Goal: Task Accomplishment & Management: Manage account settings

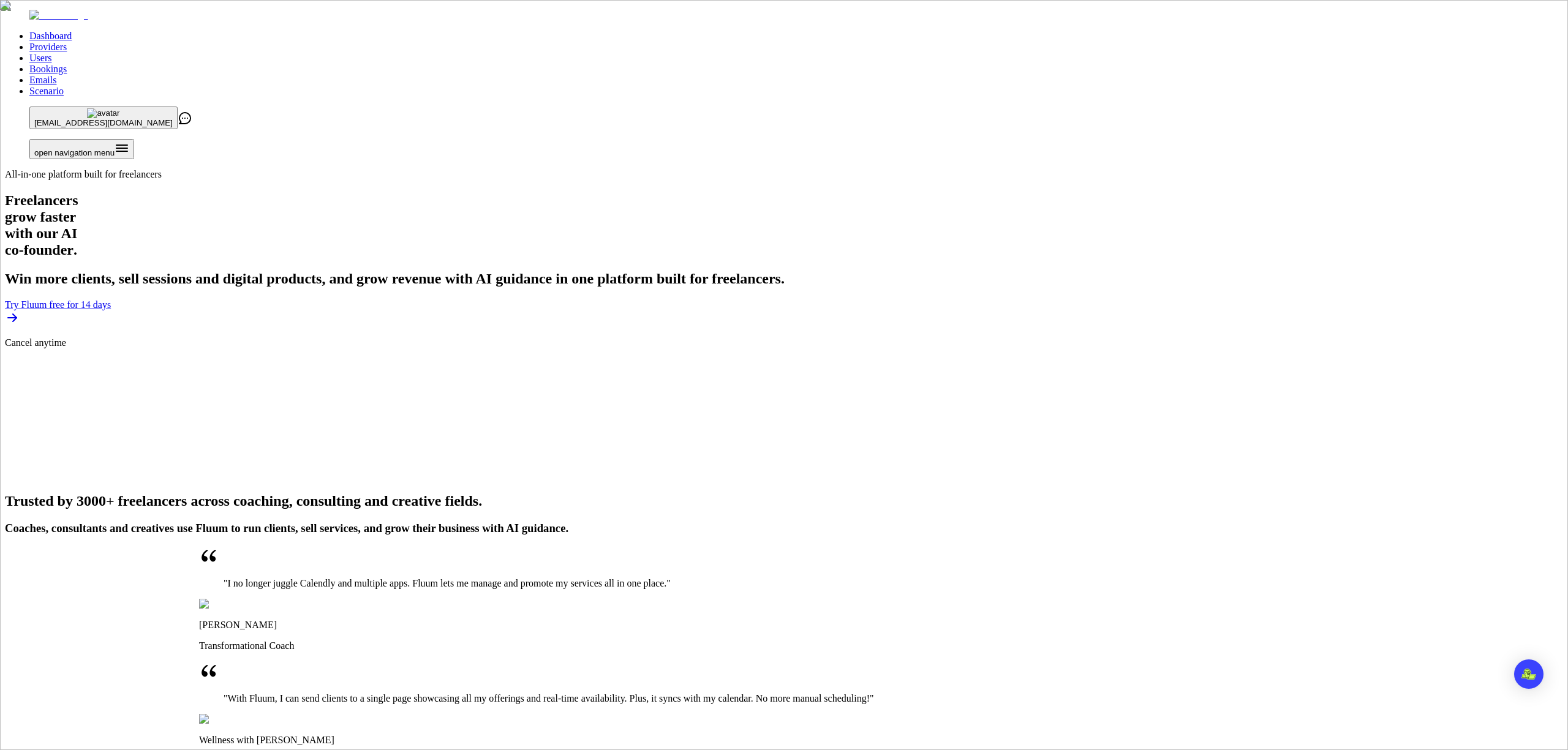
click at [67, 42] on link "Providers" at bounding box center [48, 47] width 37 height 11
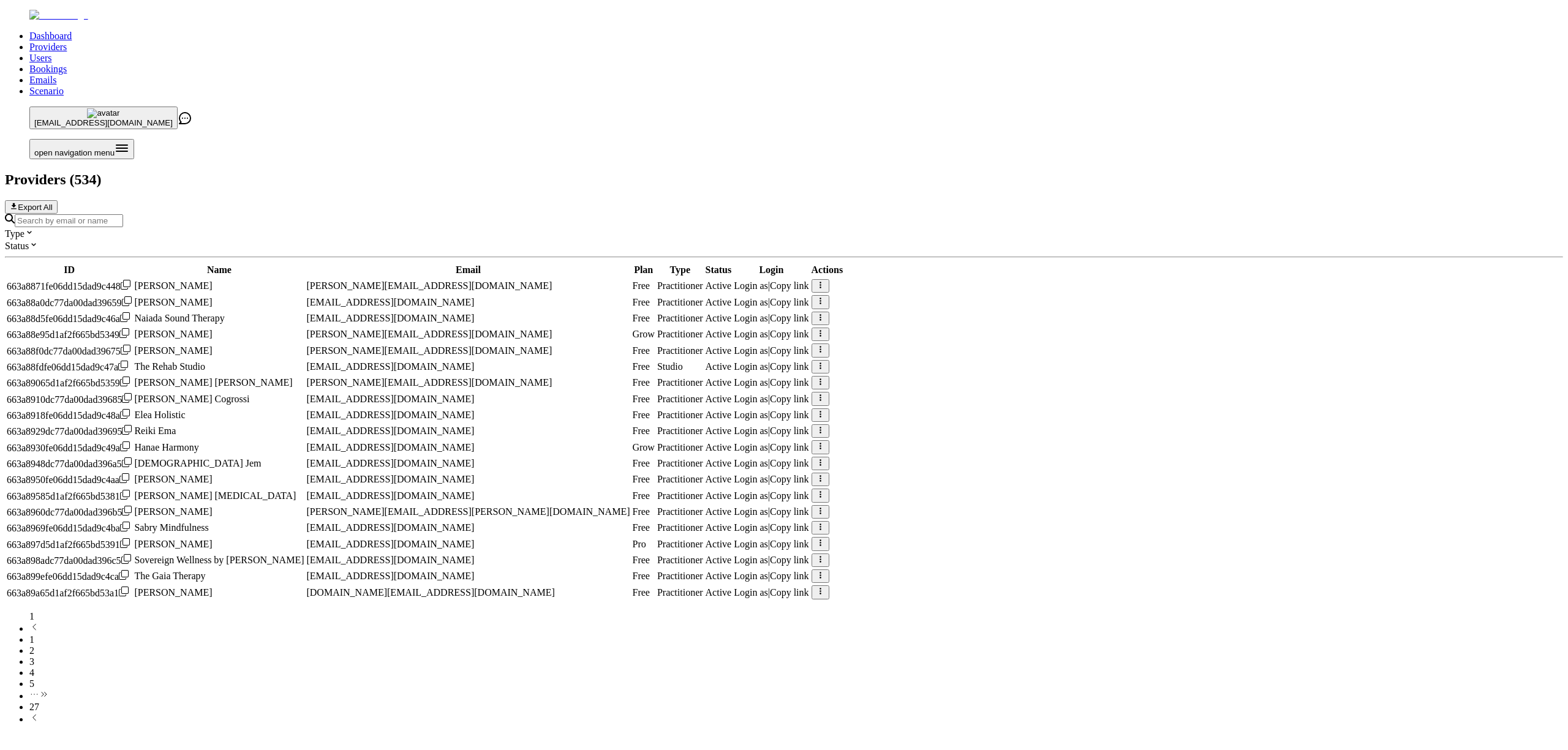
click at [123, 215] on input "Search by email or name" at bounding box center [69, 221] width 108 height 13
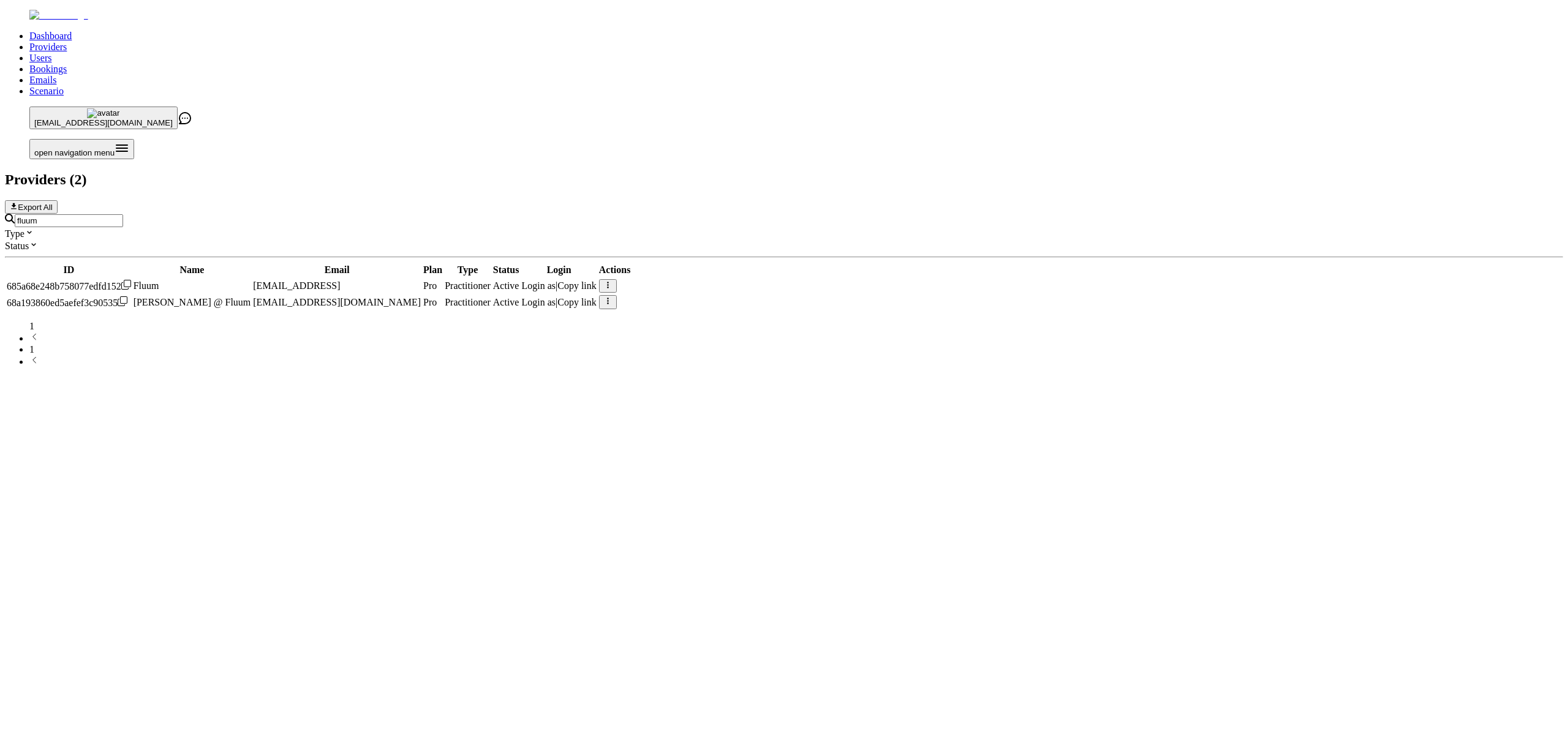
type input "fluum"
click at [556, 280] on span "Login as" at bounding box center [538, 286] width 34 height 11
click at [64, 86] on link "Scenario" at bounding box center [46, 91] width 34 height 11
click at [56, 75] on link "Emails" at bounding box center [43, 80] width 27 height 11
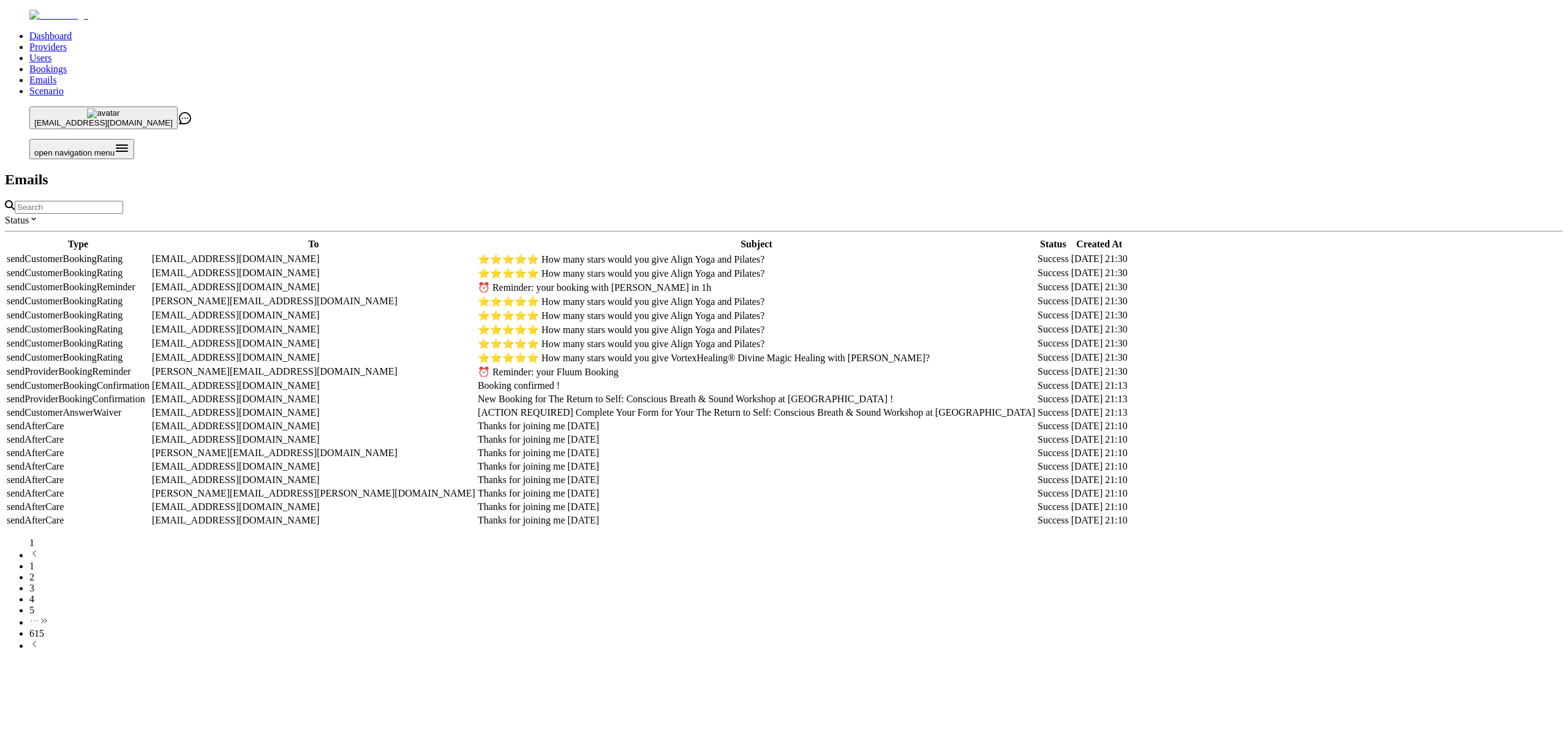
click at [669, 507] on tbody "sendCustomerBookingRating [EMAIL_ADDRESS][DOMAIN_NAME] ⭐️⭐️⭐️⭐️⭐️ How many star…" at bounding box center [567, 390] width 1122 height 274
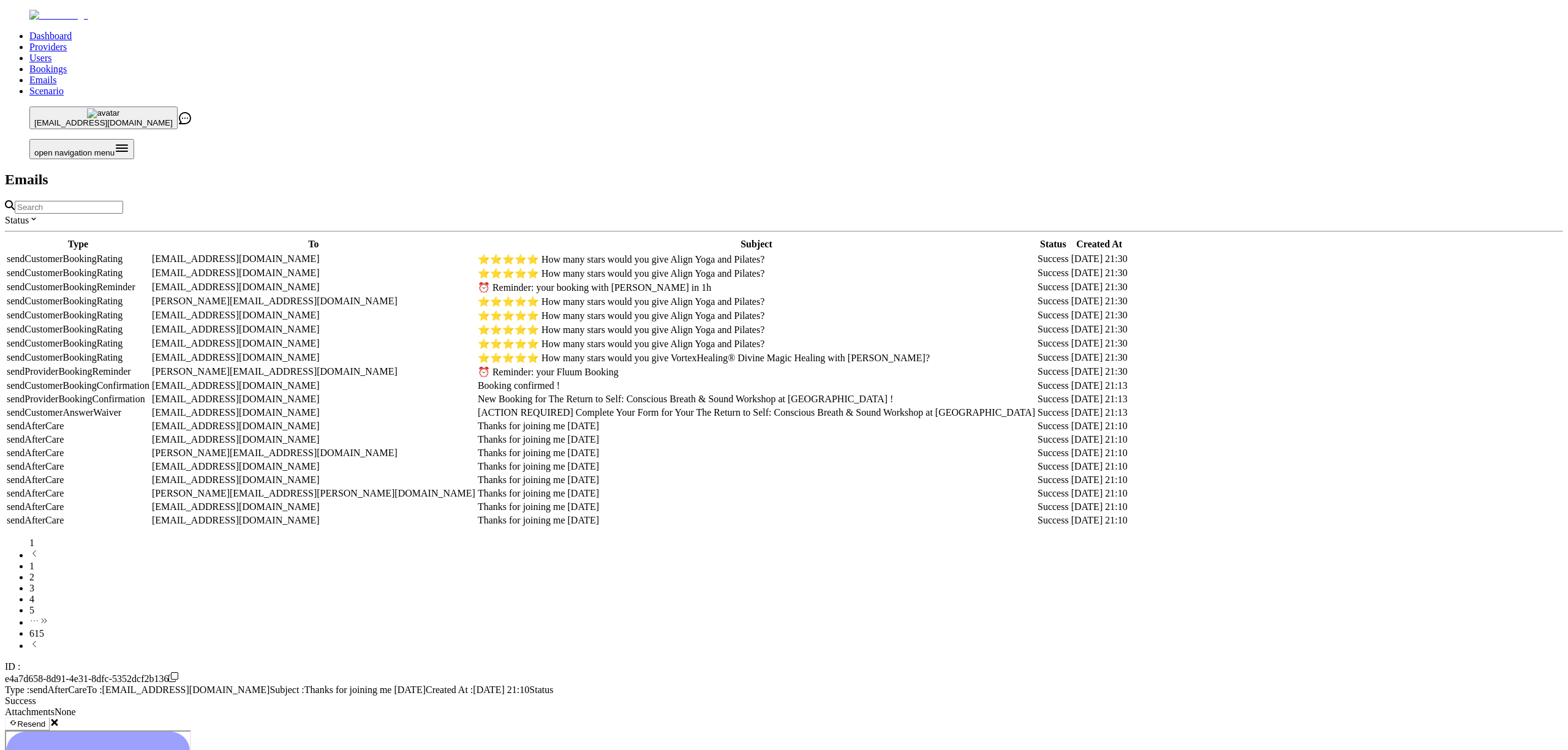
click at [58, 719] on icon at bounding box center [55, 722] width 7 height 7
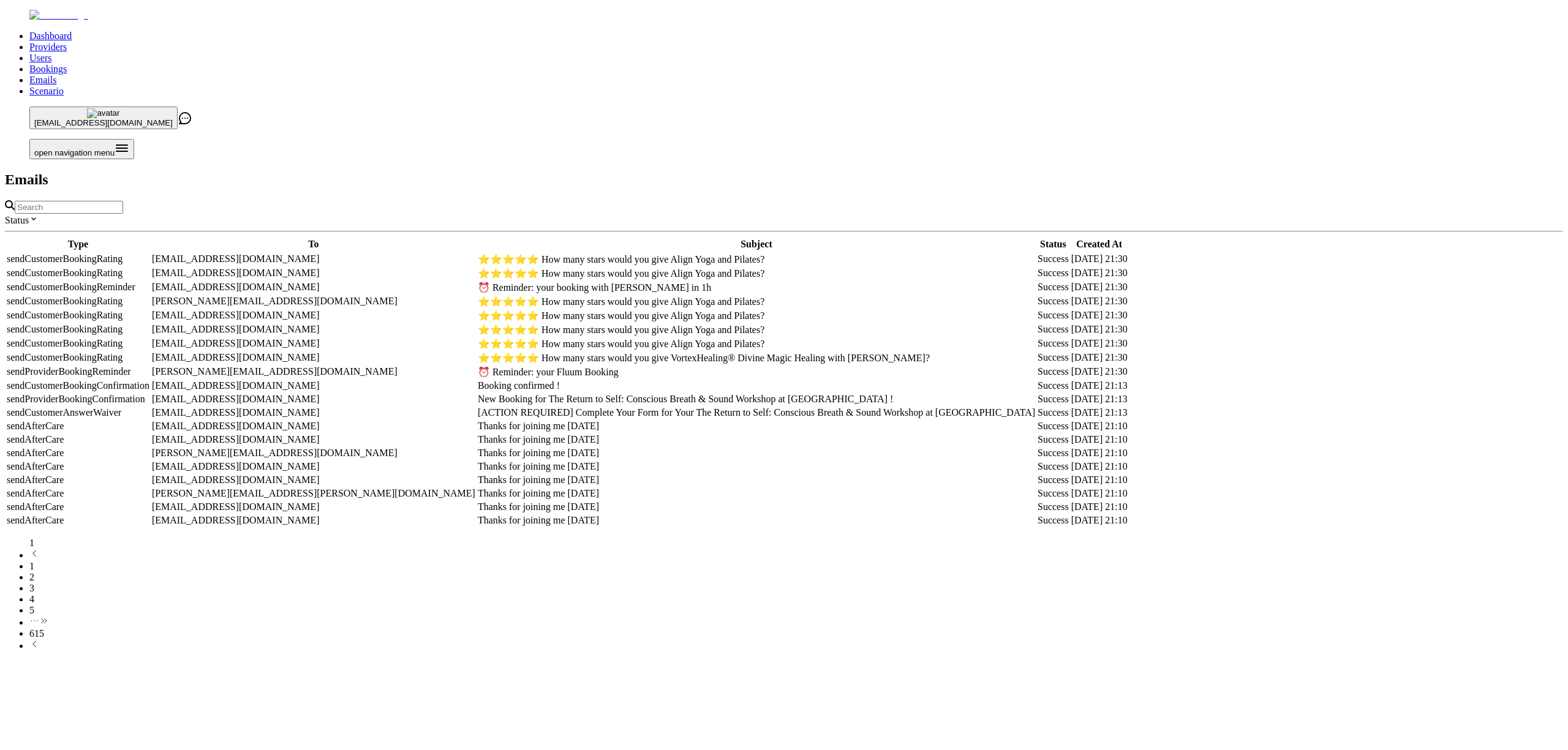
scroll to position [22, 0]
click at [736, 583] on li "2" at bounding box center [797, 577] width 1534 height 11
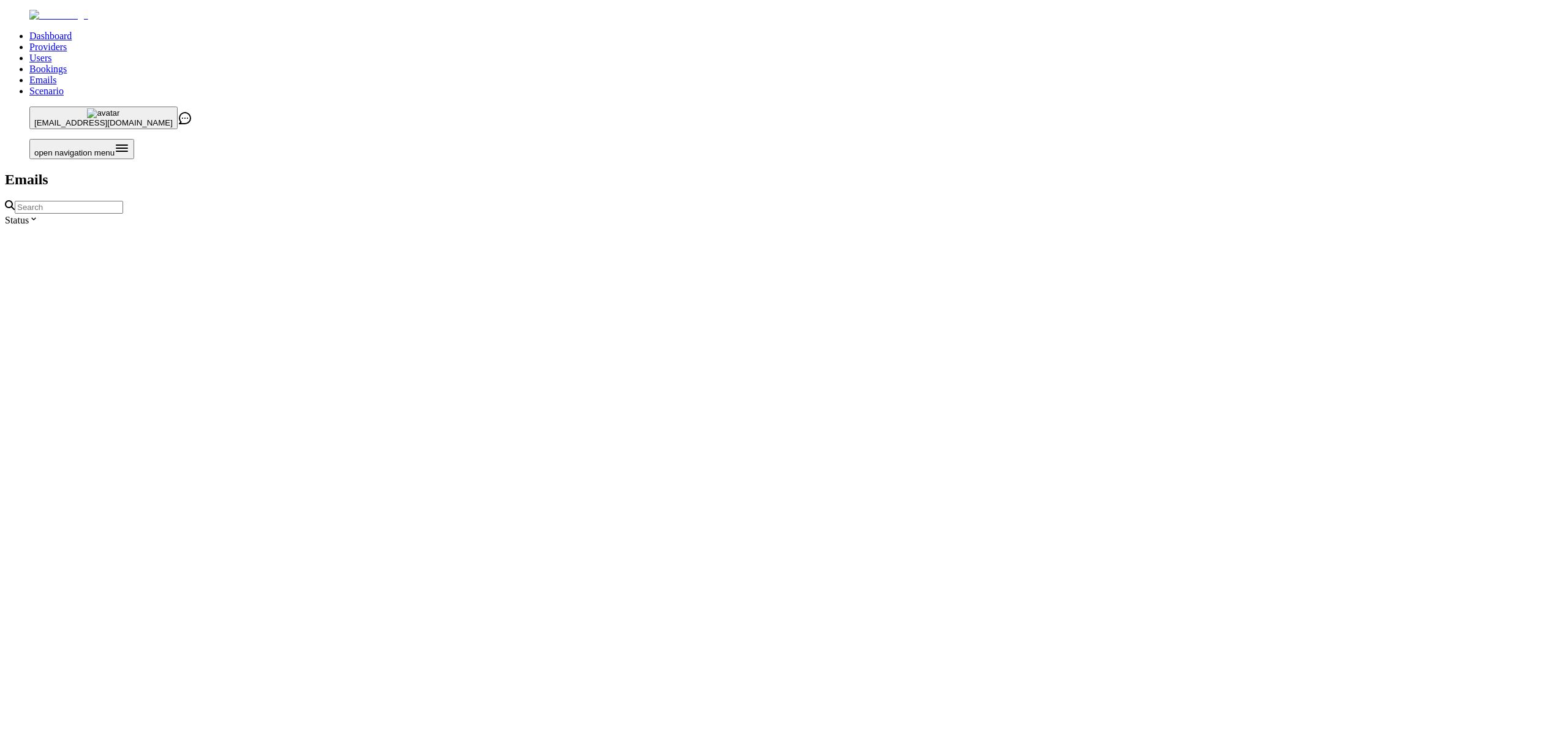
scroll to position [0, 0]
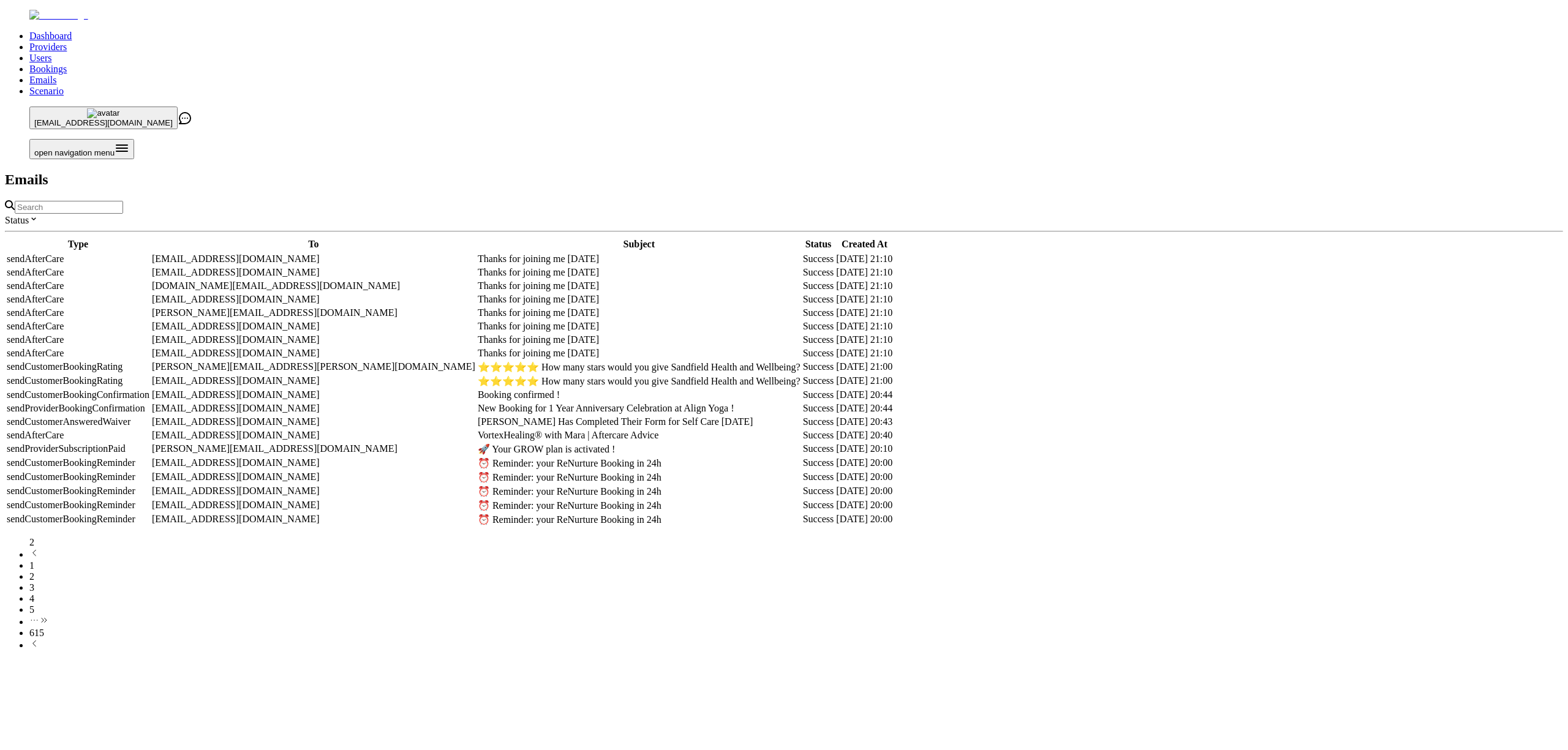
click at [712, 571] on li "1" at bounding box center [797, 566] width 1534 height 11
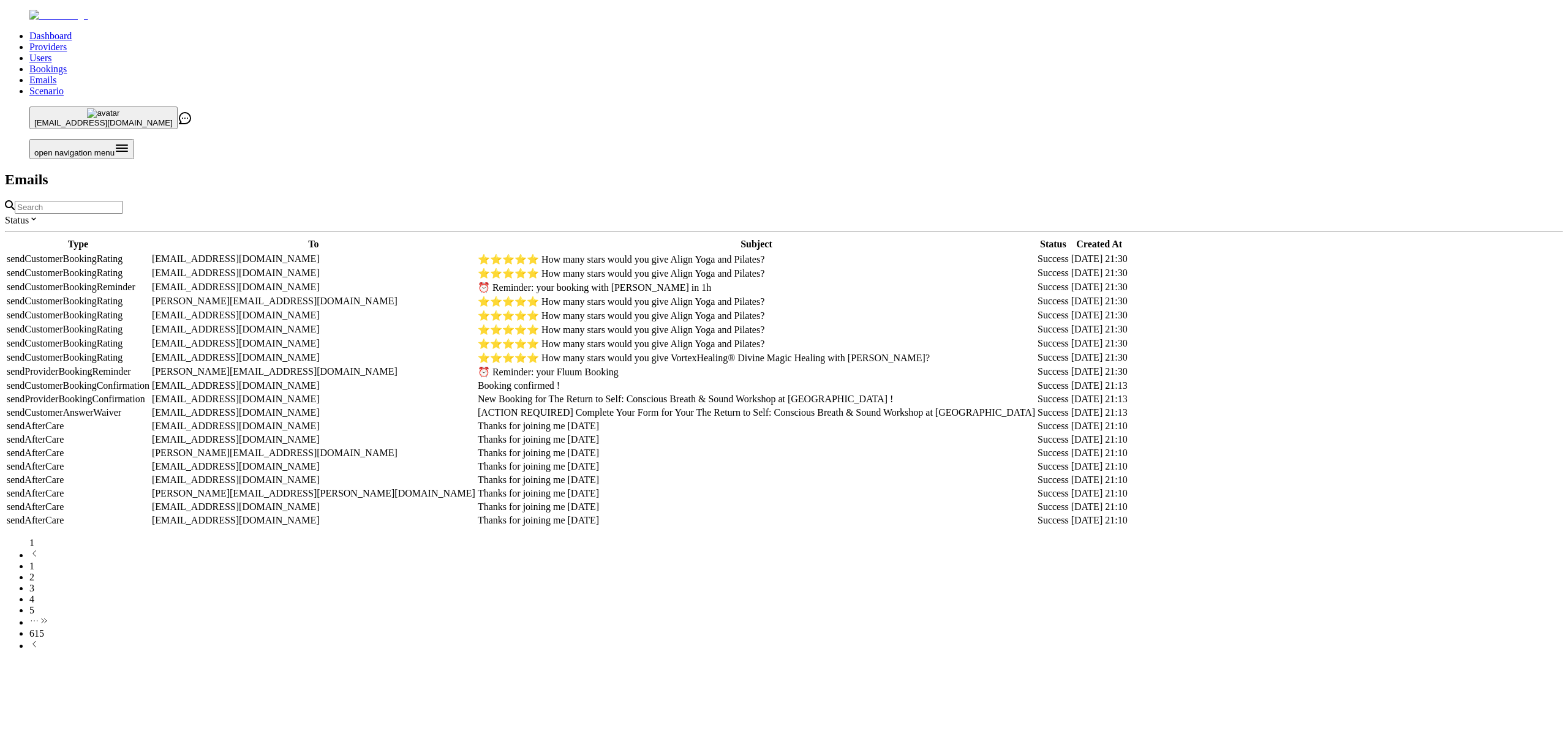
scroll to position [12, 0]
click at [731, 583] on li "2" at bounding box center [797, 577] width 1534 height 11
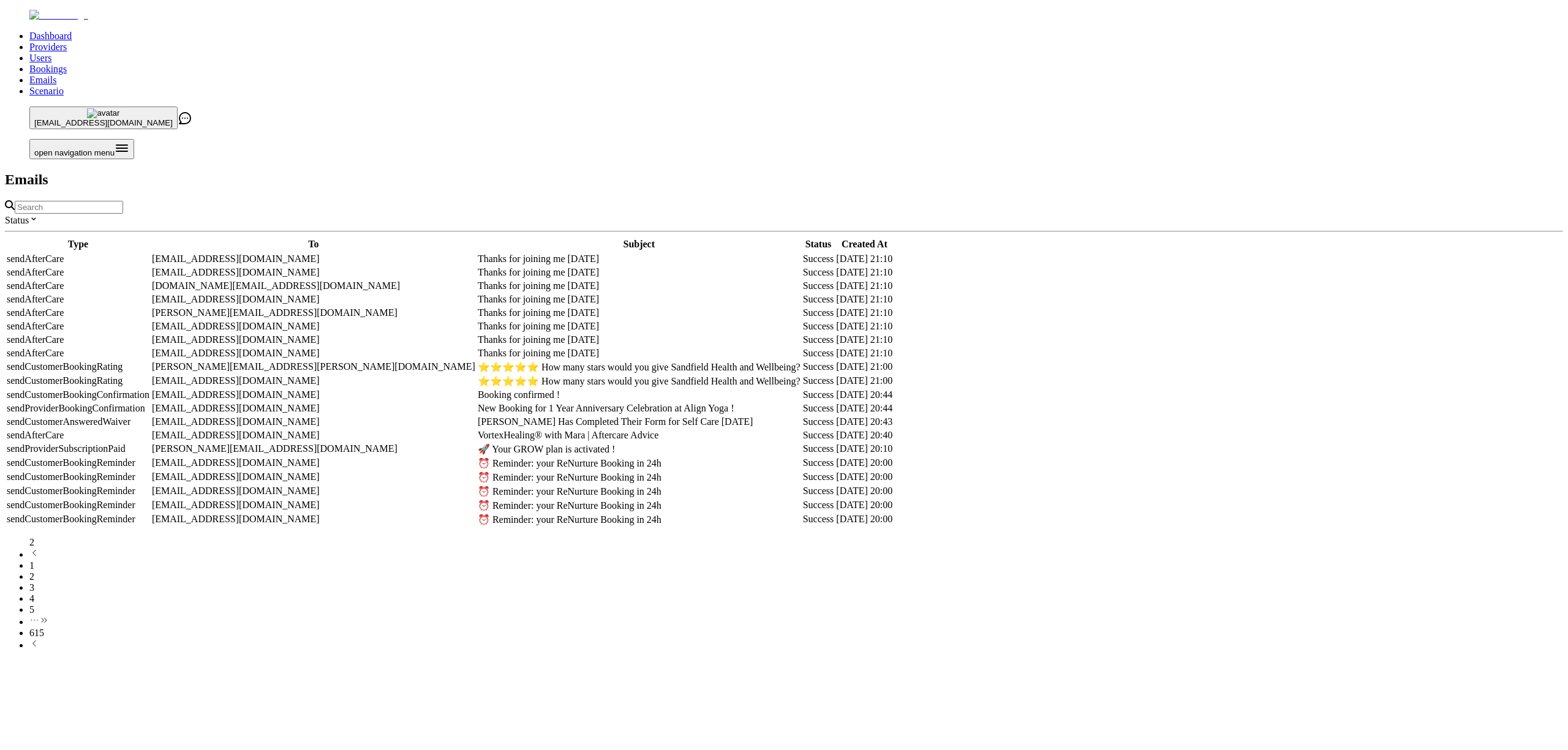
scroll to position [10, 0]
click at [716, 571] on li "1" at bounding box center [797, 566] width 1534 height 11
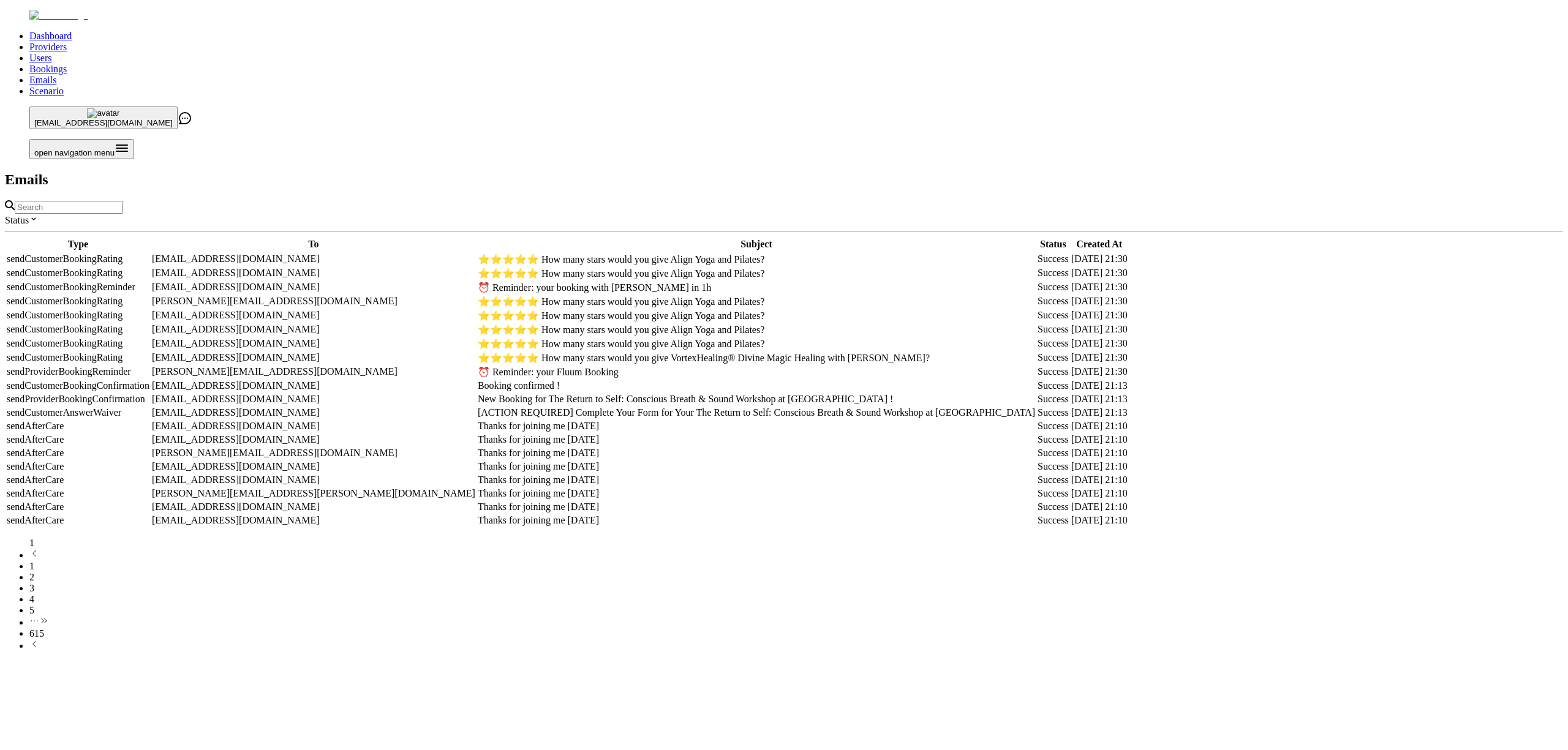
click at [107, 251] on div "Dashboard Providers Users Bookings Emails Scenario [EMAIL_ADDRESS][DOMAIN_NAME]…" at bounding box center [784, 330] width 1558 height 642
click at [698, 500] on tbody "sendCustomerBookingRating [EMAIL_ADDRESS][DOMAIN_NAME] ⭐️⭐️⭐️⭐️⭐️ How many star…" at bounding box center [567, 390] width 1122 height 274
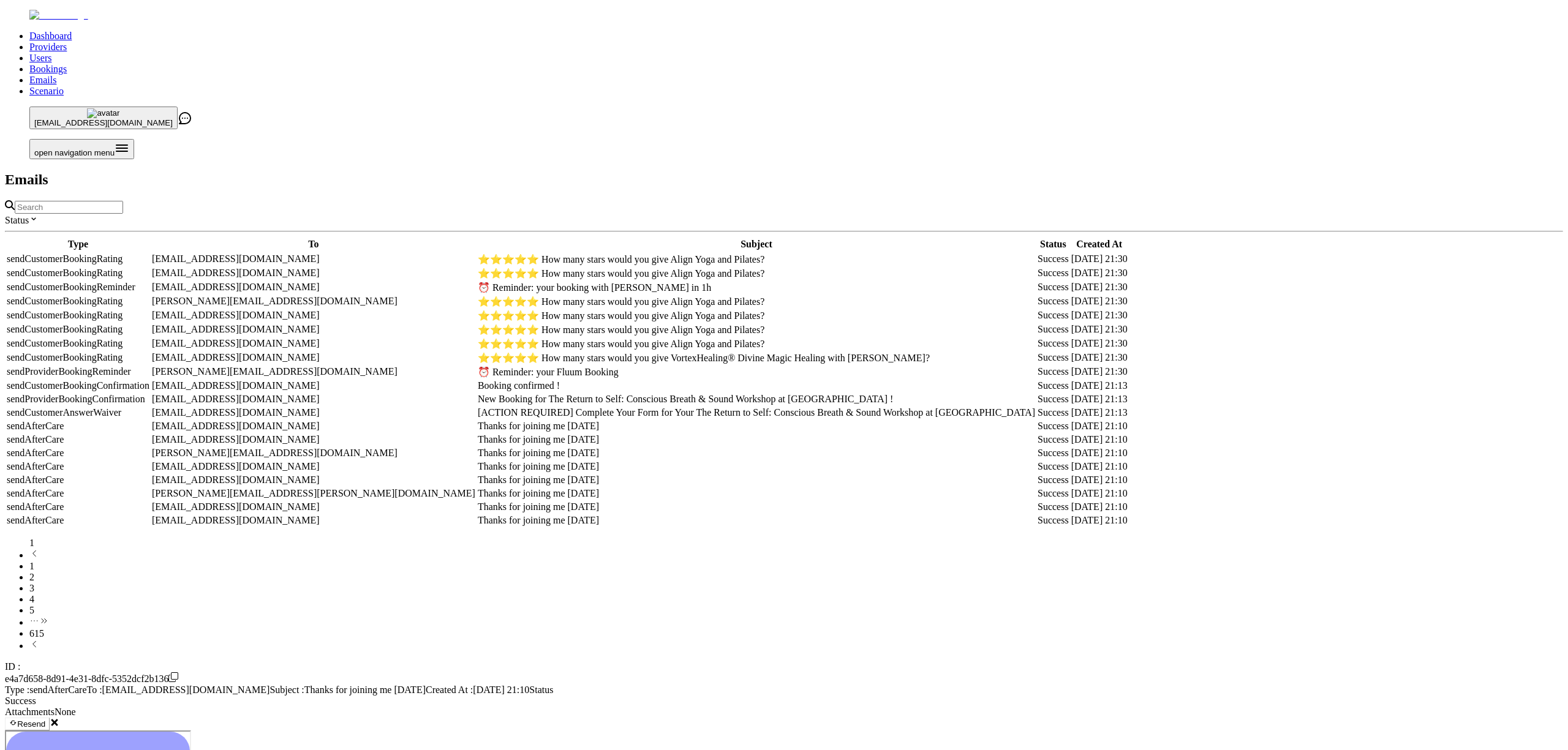
scroll to position [148, 0]
